Goal: Task Accomplishment & Management: Complete application form

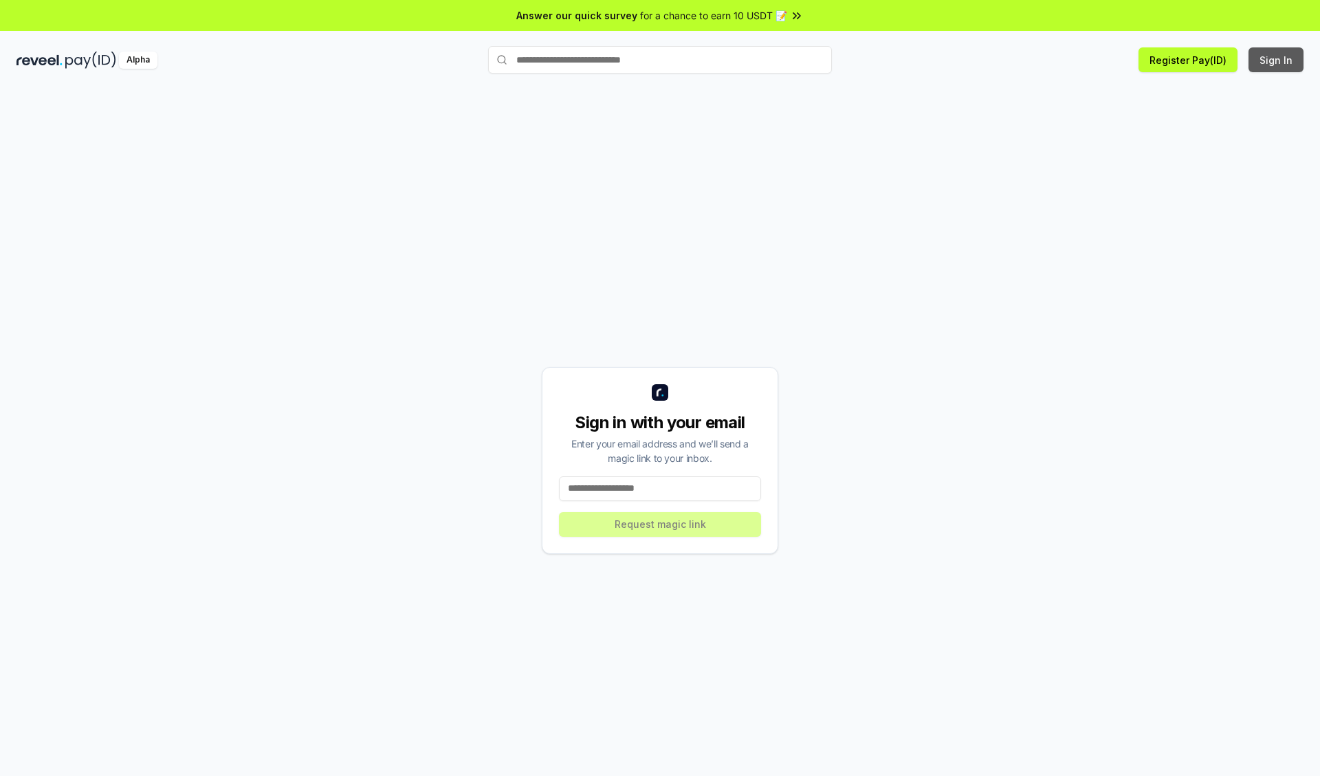
click at [1277, 60] on button "Sign In" at bounding box center [1276, 59] width 55 height 25
type input "**********"
click at [660, 524] on button "Request magic link" at bounding box center [660, 524] width 202 height 25
